Goal: Task Accomplishment & Management: Manage account settings

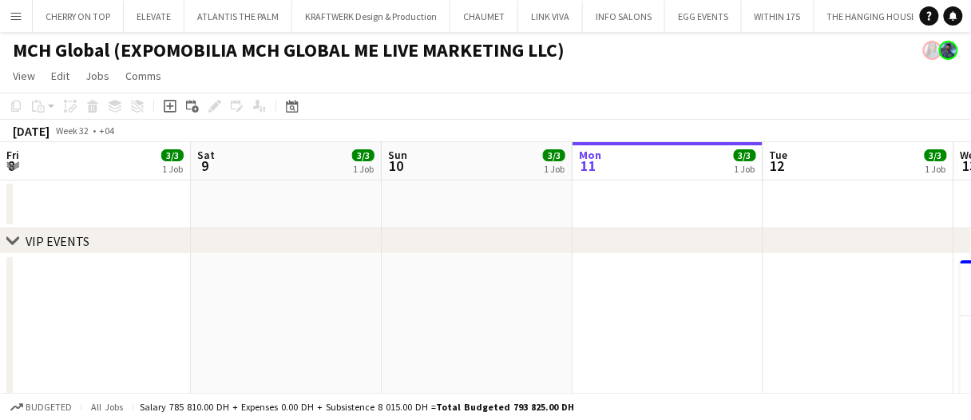
scroll to position [0, 383]
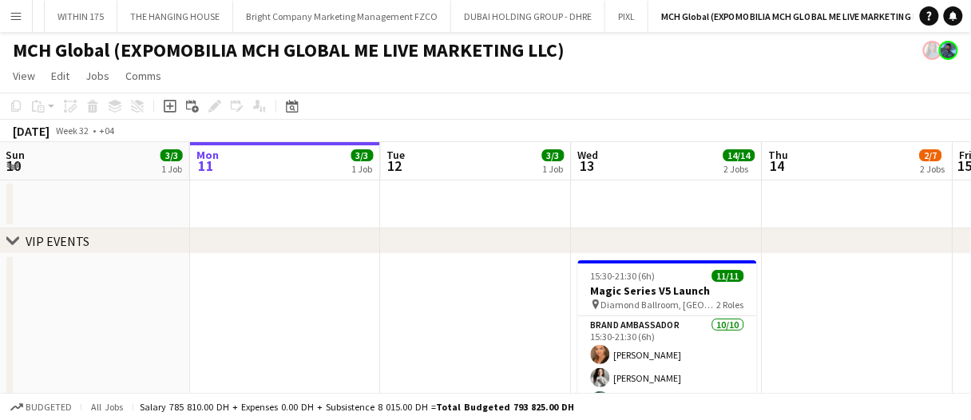
click at [543, 359] on app-date-cell at bounding box center [476, 391] width 191 height 275
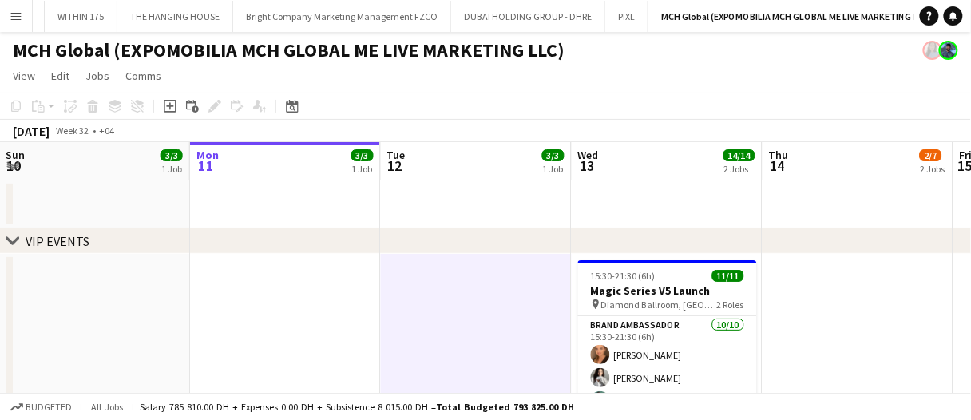
click at [553, 348] on app-date-cell at bounding box center [476, 391] width 191 height 275
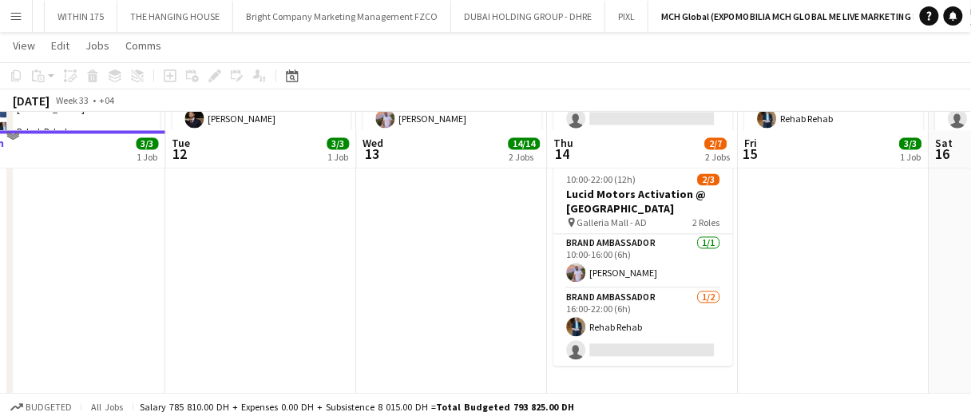
scroll to position [719, 0]
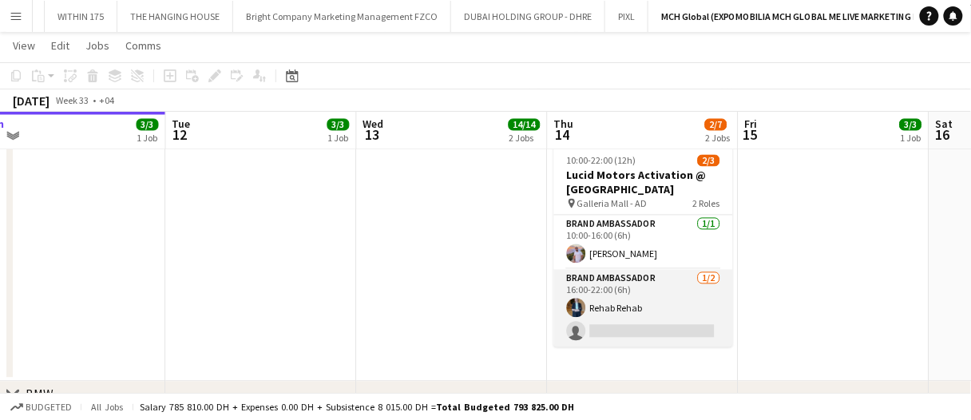
drag, startPoint x: 668, startPoint y: 308, endPoint x: 674, endPoint y: 299, distance: 11.1
click at [668, 308] on app-card-role "Brand Ambassador [DATE] 16:00-22:00 (6h) Rehab Rehab single-neutral-actions" at bounding box center [643, 308] width 179 height 77
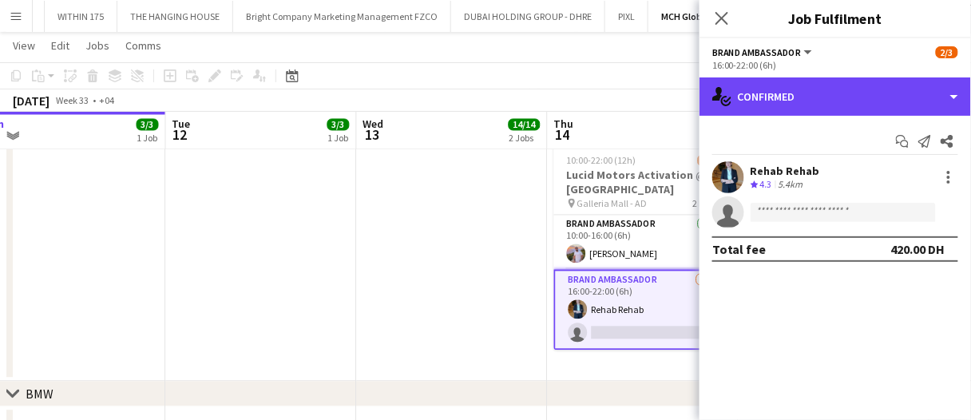
drag, startPoint x: 832, startPoint y: 105, endPoint x: 839, endPoint y: 117, distance: 14.0
click at [832, 105] on div "single-neutral-actions-check-2 Confirmed" at bounding box center [836, 96] width 272 height 38
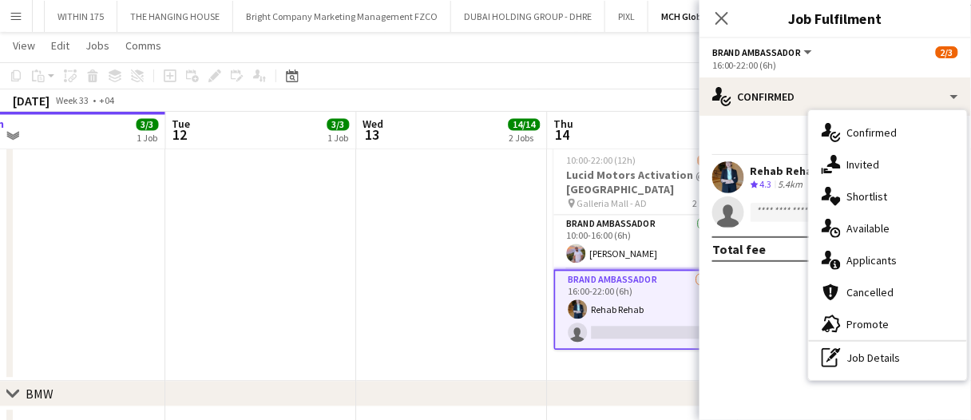
click at [863, 164] on div "single-neutral-actions-share-1 Invited" at bounding box center [888, 165] width 158 height 32
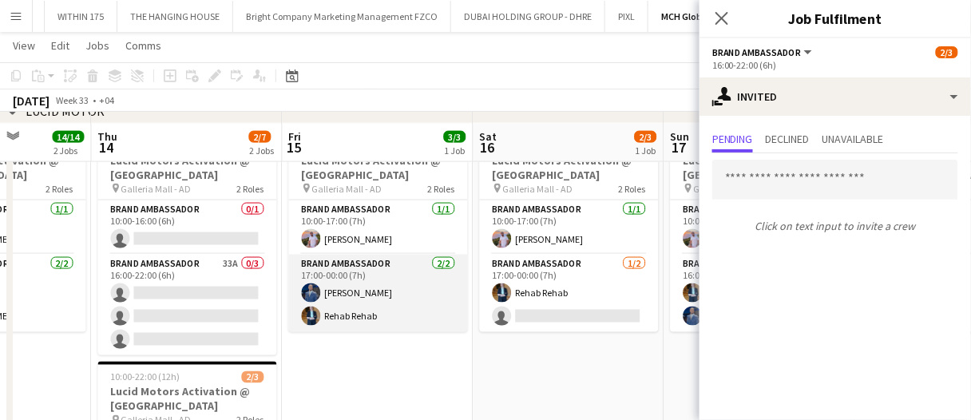
scroll to position [479, 0]
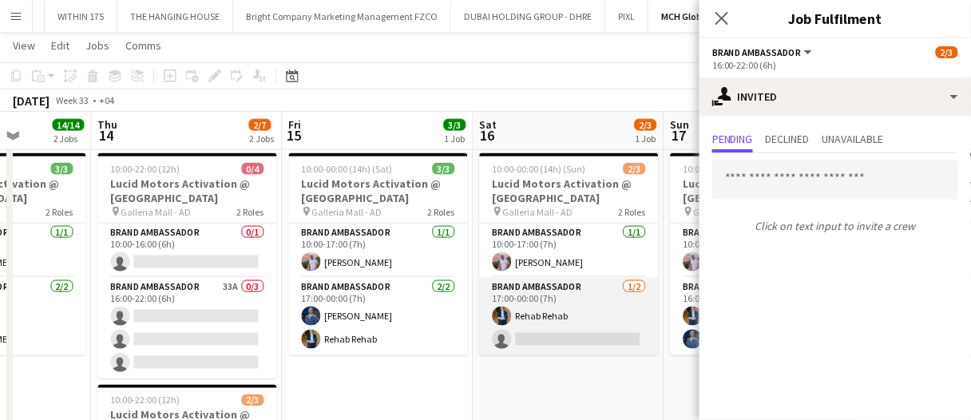
click at [545, 341] on app-card-role "Brand Ambassador [DATE] 17:00-00:00 (7h) Rehab Rehab single-neutral-actions" at bounding box center [569, 316] width 179 height 77
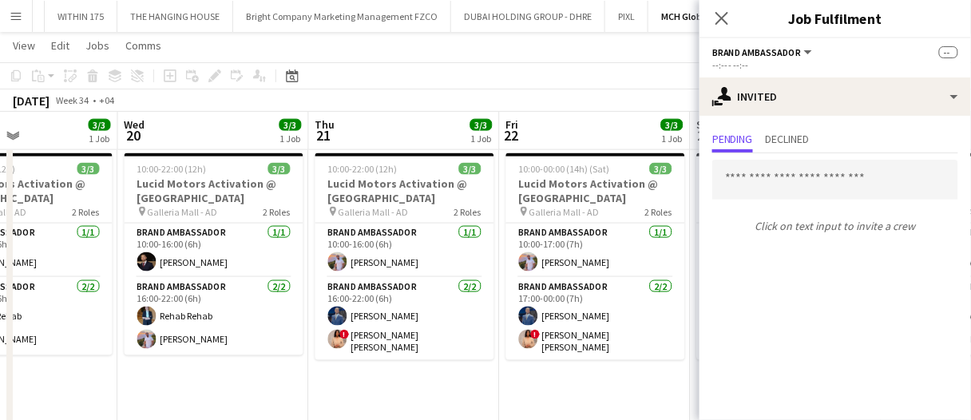
scroll to position [0, 478]
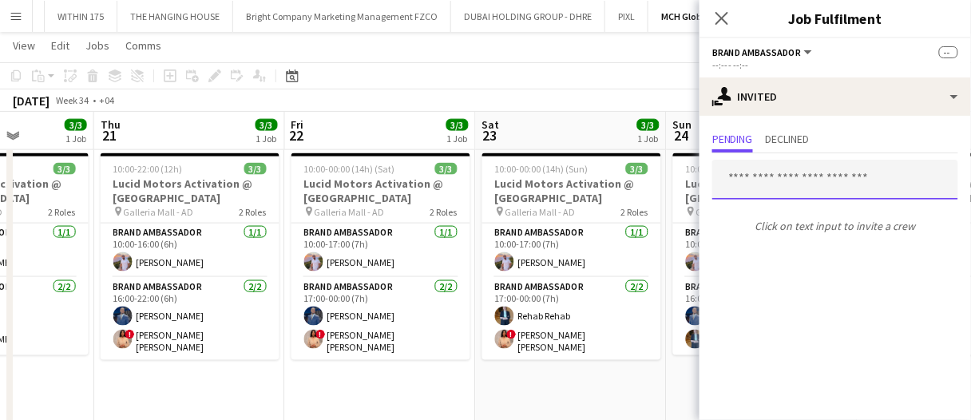
click at [859, 173] on input "text" at bounding box center [835, 180] width 246 height 40
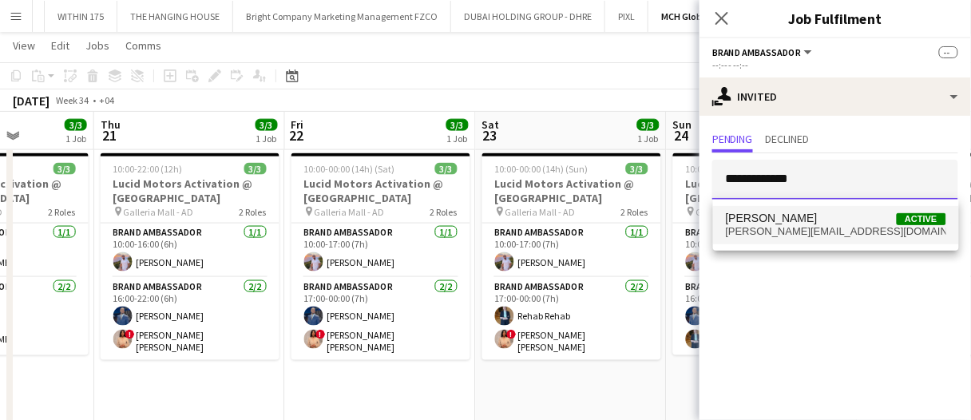
type input "**********"
click at [831, 206] on mat-option "[PERSON_NAME] Active [PERSON_NAME][EMAIL_ADDRESS][DOMAIN_NAME]" at bounding box center [836, 225] width 246 height 38
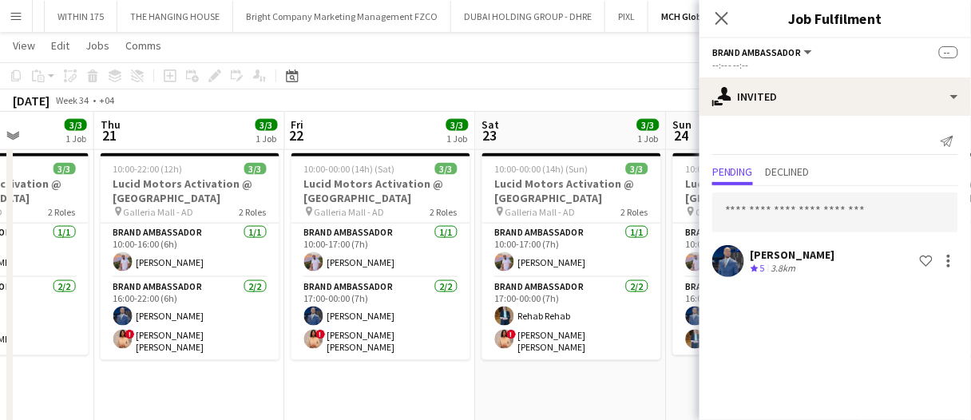
click at [668, 101] on div "[DATE] Week 34 • +04 Publish 2 jobs Revert 2 jobs" at bounding box center [485, 100] width 971 height 22
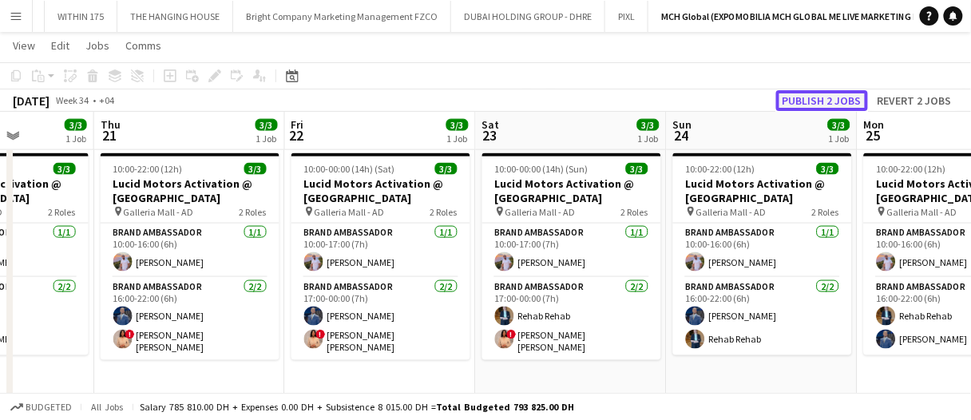
click at [823, 93] on button "Publish 2 jobs" at bounding box center [822, 100] width 92 height 21
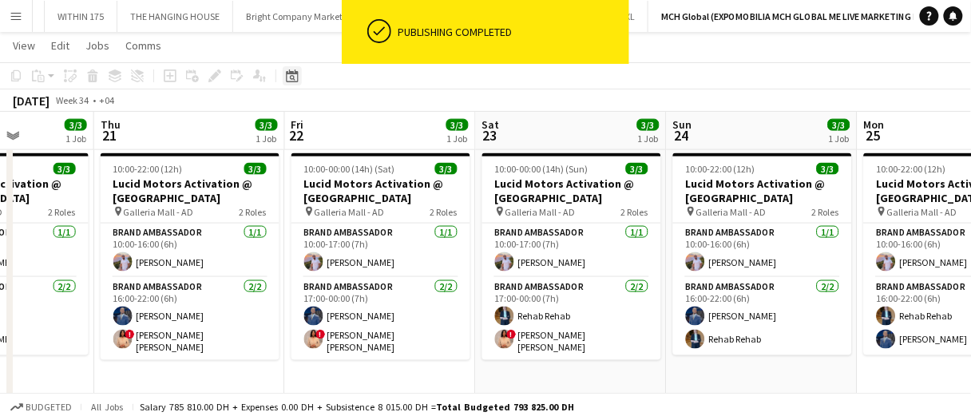
click at [290, 69] on icon "Date picker" at bounding box center [292, 75] width 13 height 13
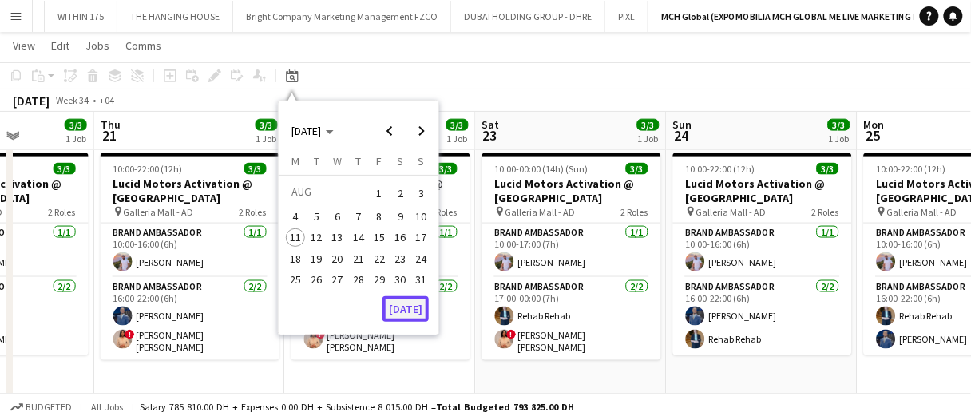
click at [419, 312] on button "[DATE]" at bounding box center [406, 309] width 46 height 26
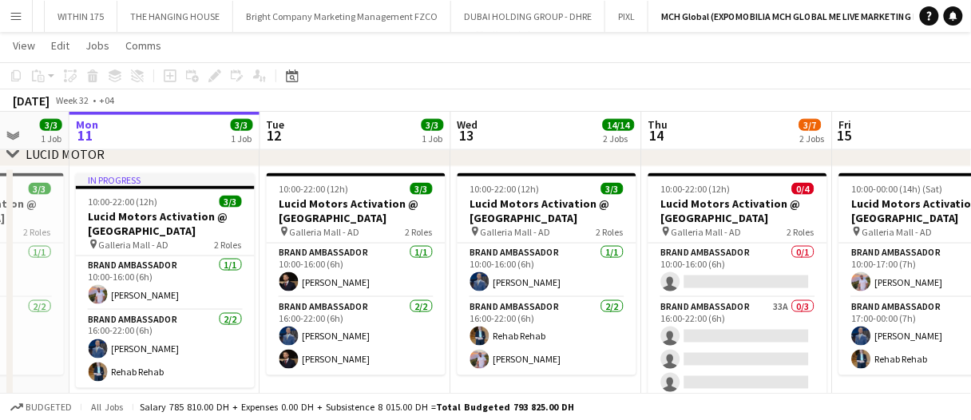
scroll to position [0, 487]
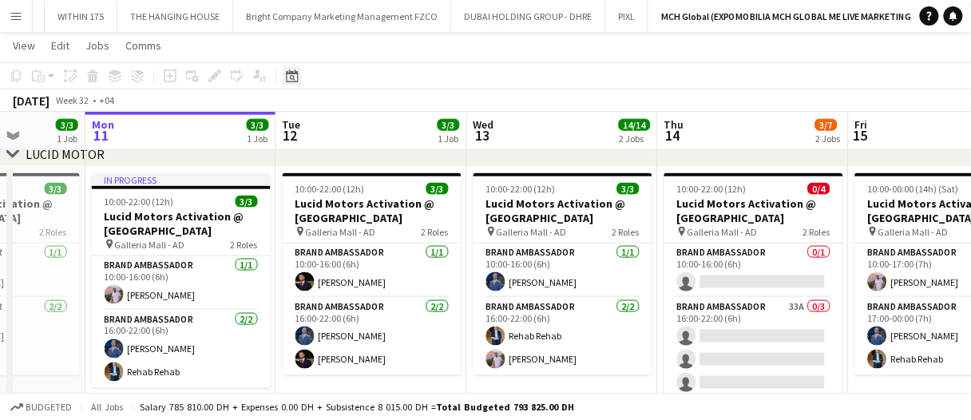
click at [298, 74] on icon at bounding box center [292, 75] width 12 height 13
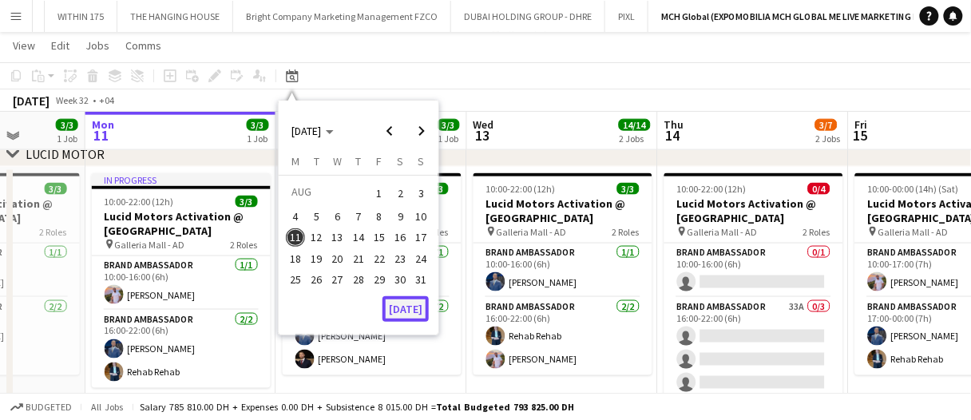
click at [409, 312] on button "[DATE]" at bounding box center [406, 309] width 46 height 26
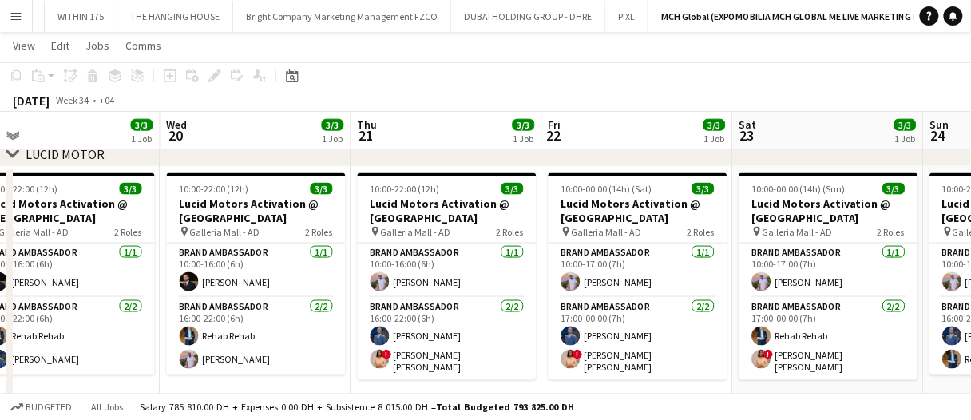
scroll to position [0, 612]
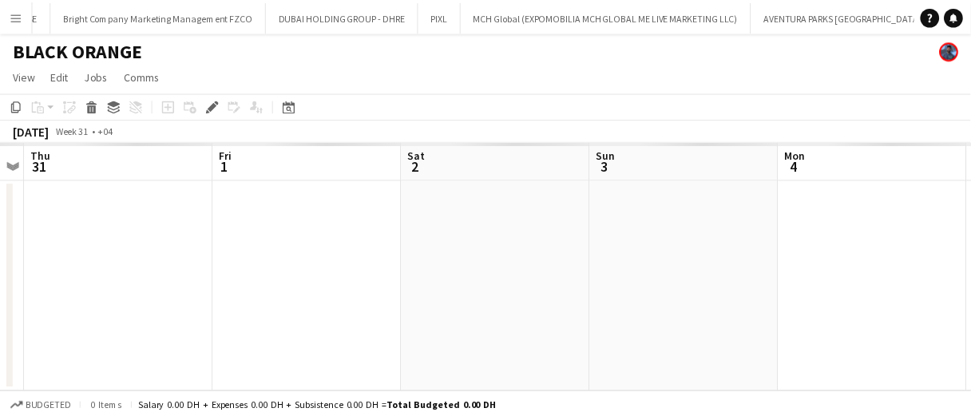
scroll to position [0, 1059]
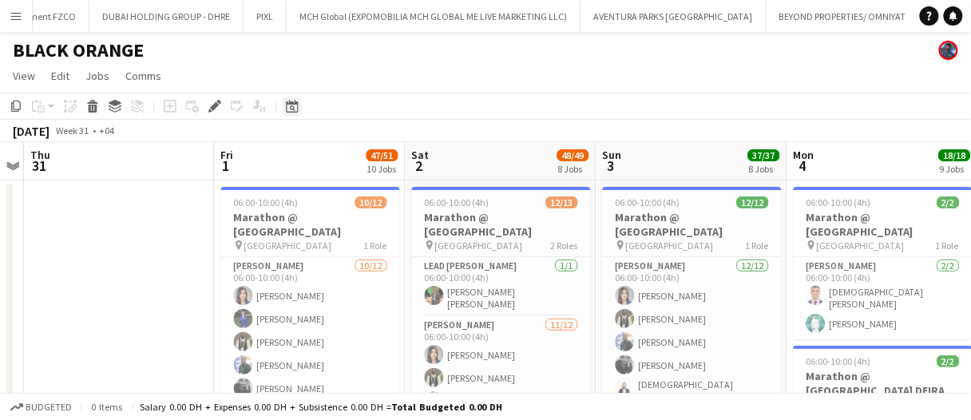
click at [292, 112] on icon at bounding box center [292, 106] width 12 height 13
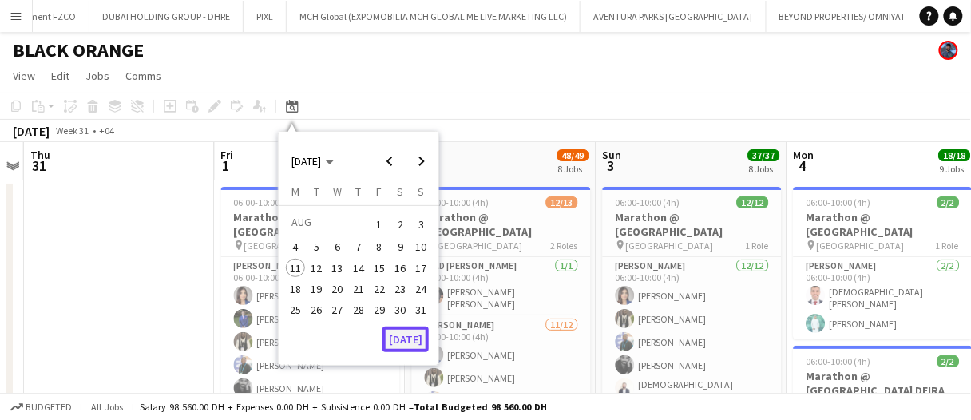
click at [407, 343] on button "[DATE]" at bounding box center [406, 340] width 46 height 26
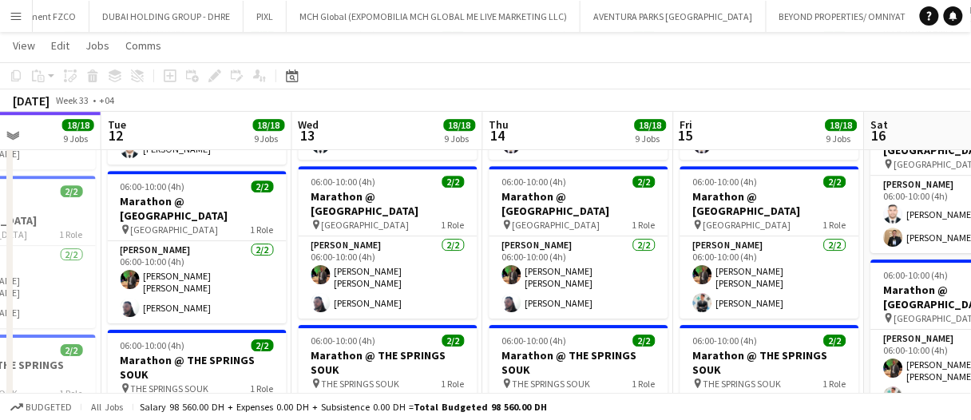
scroll to position [0, 474]
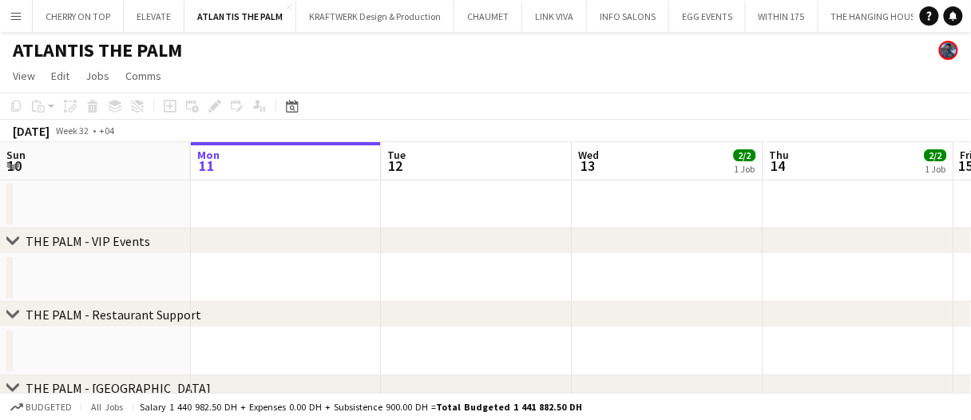
click at [605, 188] on app-date-cell at bounding box center [668, 205] width 191 height 48
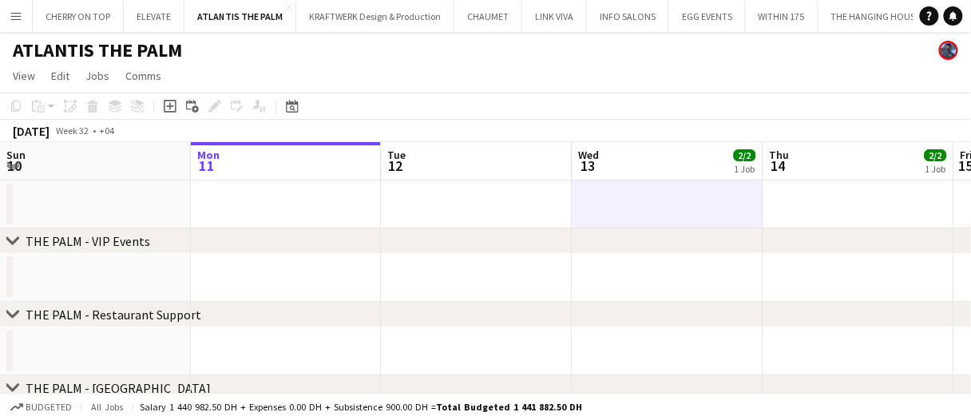
click at [605, 188] on app-date-cell at bounding box center [668, 205] width 191 height 48
